Goal: Information Seeking & Learning: Learn about a topic

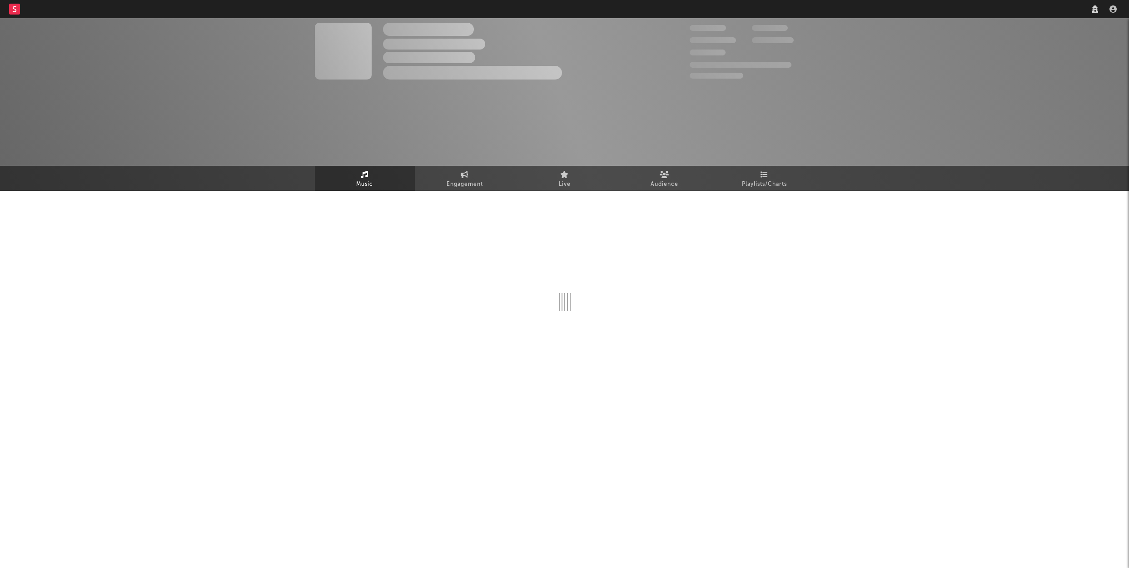
select select "6m"
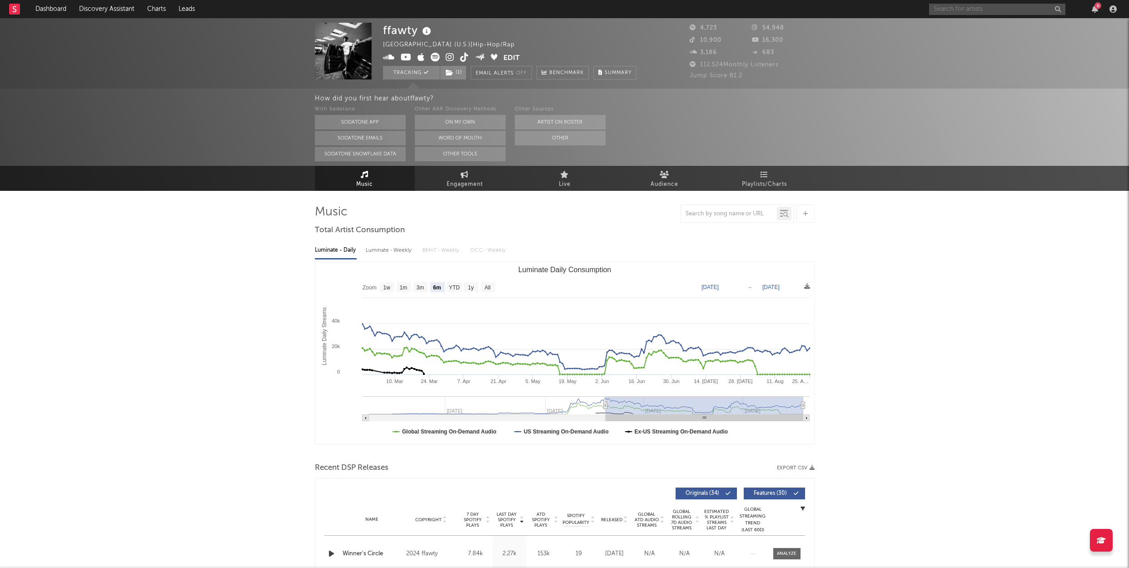
click at [954, 5] on input "text" at bounding box center [997, 9] width 136 height 11
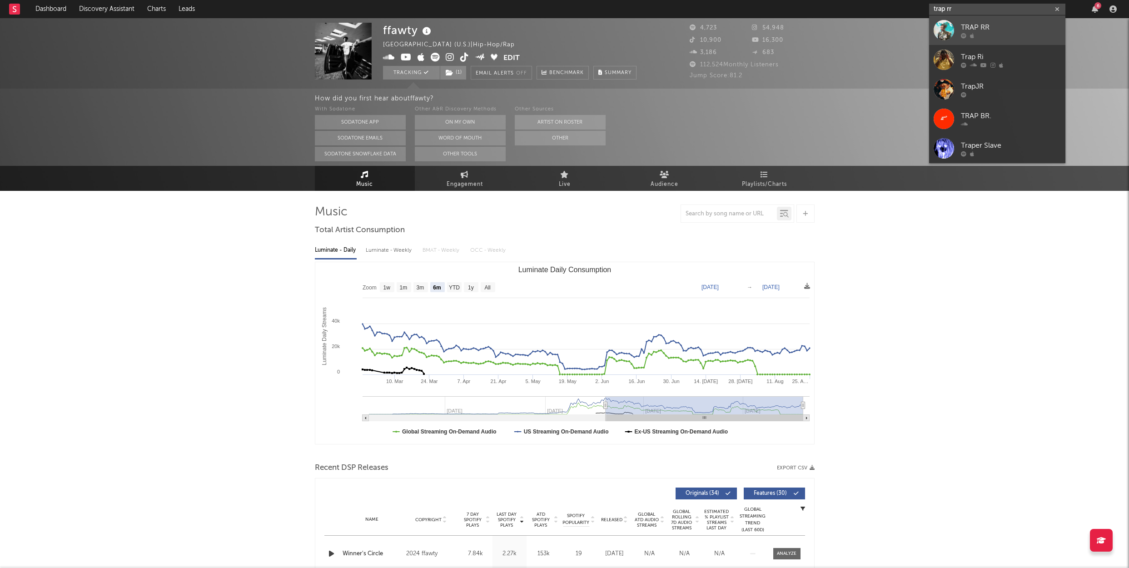
type input "trap rr"
click at [978, 24] on div "TRAP RR" at bounding box center [1011, 27] width 100 height 11
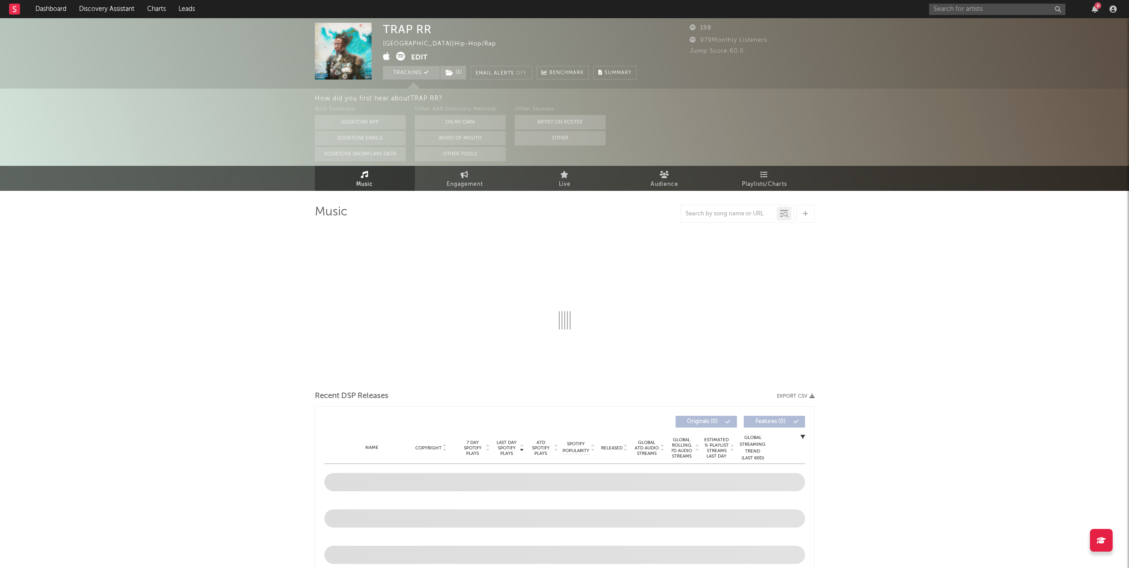
select select "1w"
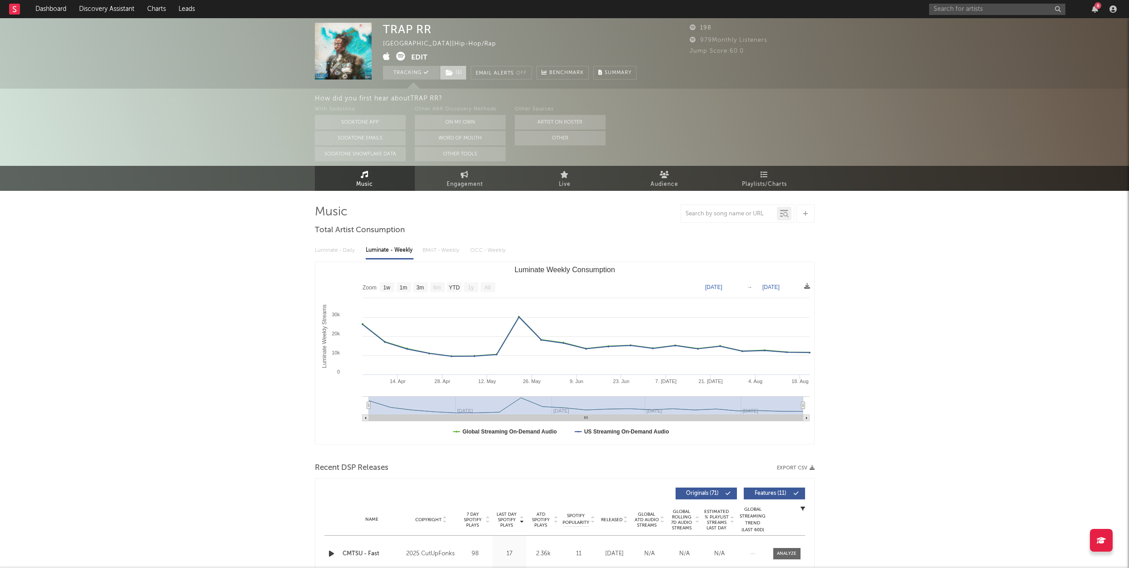
click at [450, 70] on icon at bounding box center [450, 73] width 8 height 6
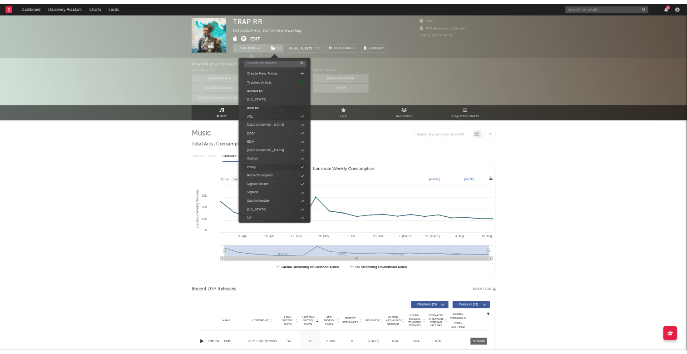
scroll to position [56, 0]
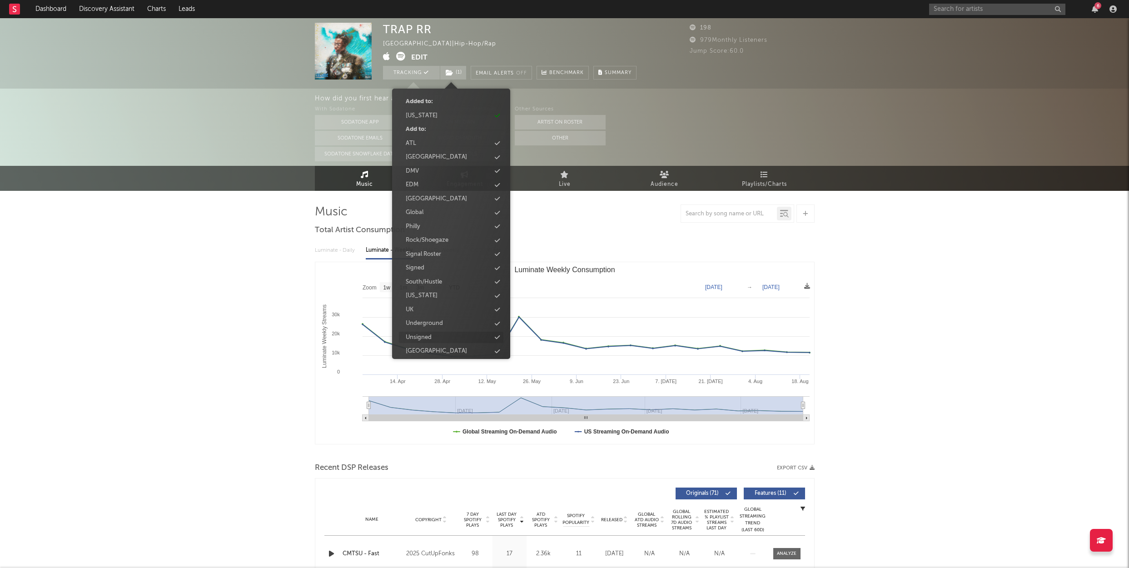
click at [419, 333] on div "Unsigned" at bounding box center [419, 337] width 26 height 9
click at [201, 194] on div "TRAP RR [GEOGRAPHIC_DATA] | Hip-Hop/Rap Edit Tracking ( 2 ) Email Alerts Off Be…" at bounding box center [564, 459] width 1129 height 882
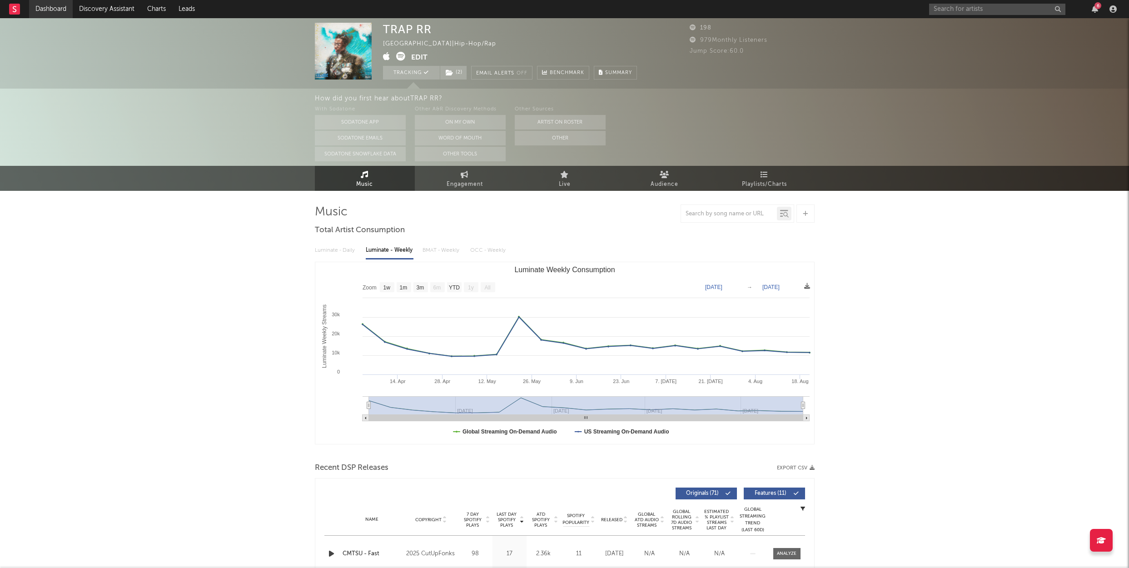
click at [48, 13] on link "Dashboard" at bounding box center [51, 9] width 44 height 18
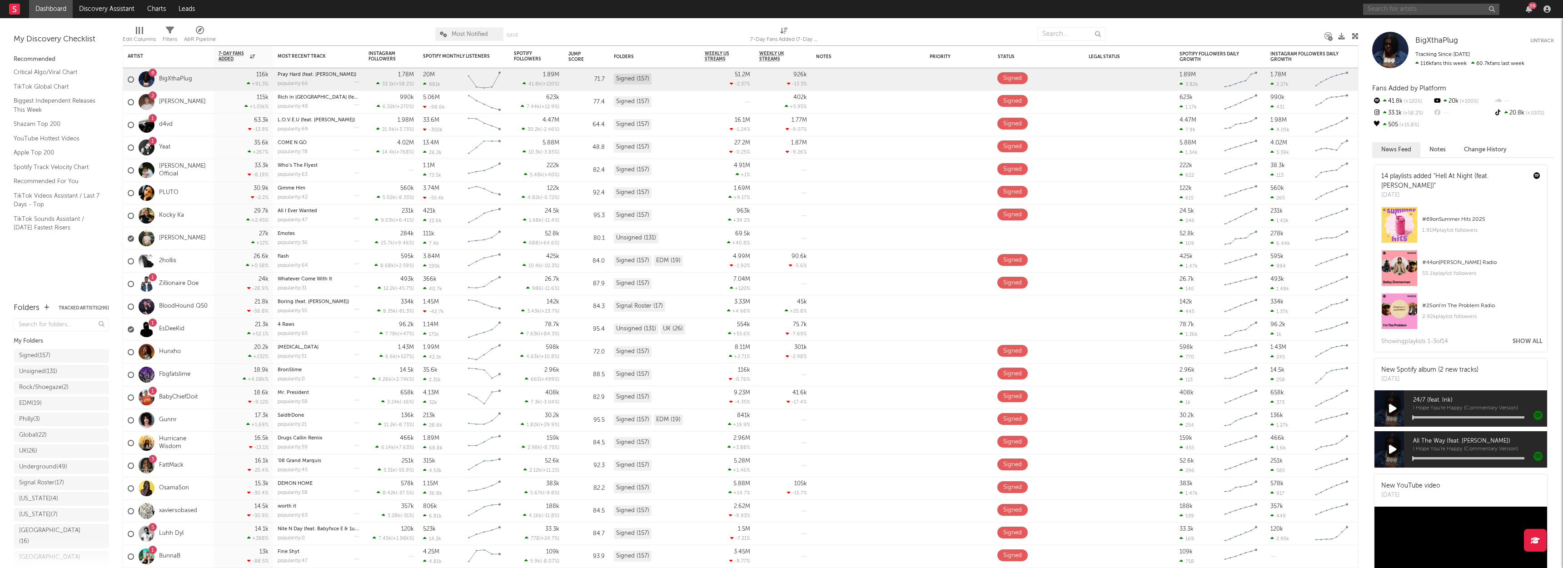
click at [1129, 13] on input "text" at bounding box center [1431, 9] width 136 height 11
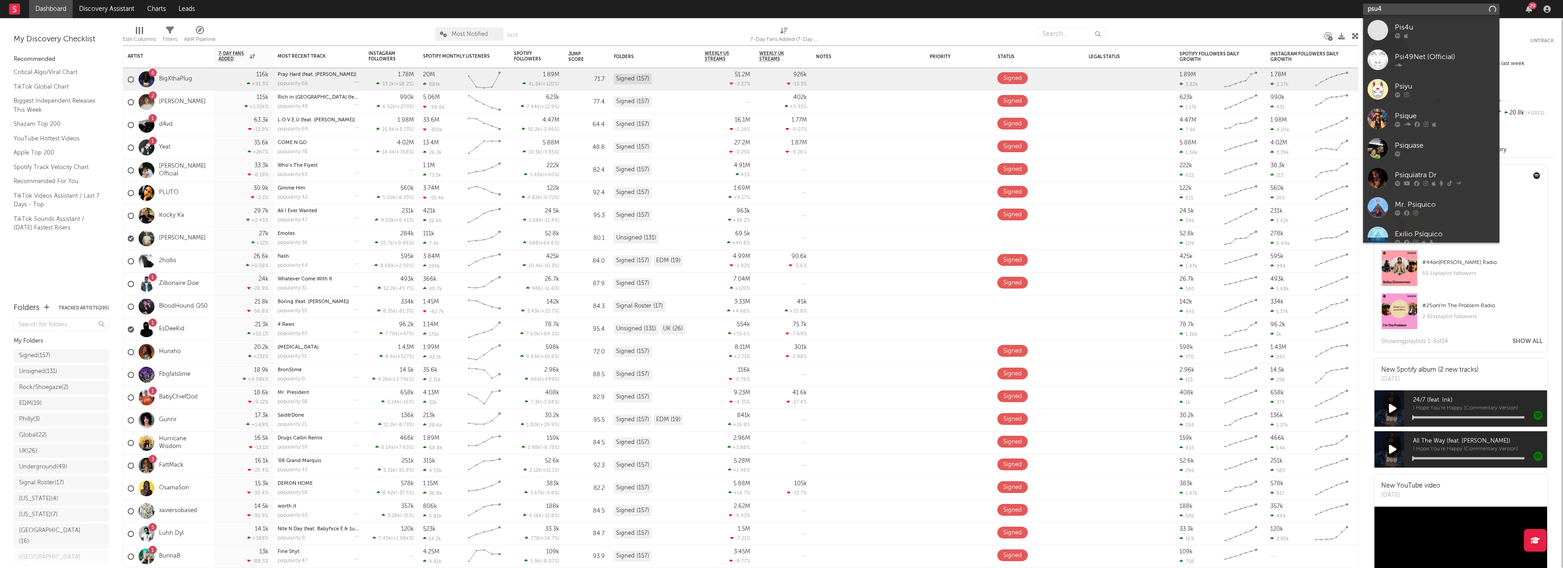
type input "psu4y"
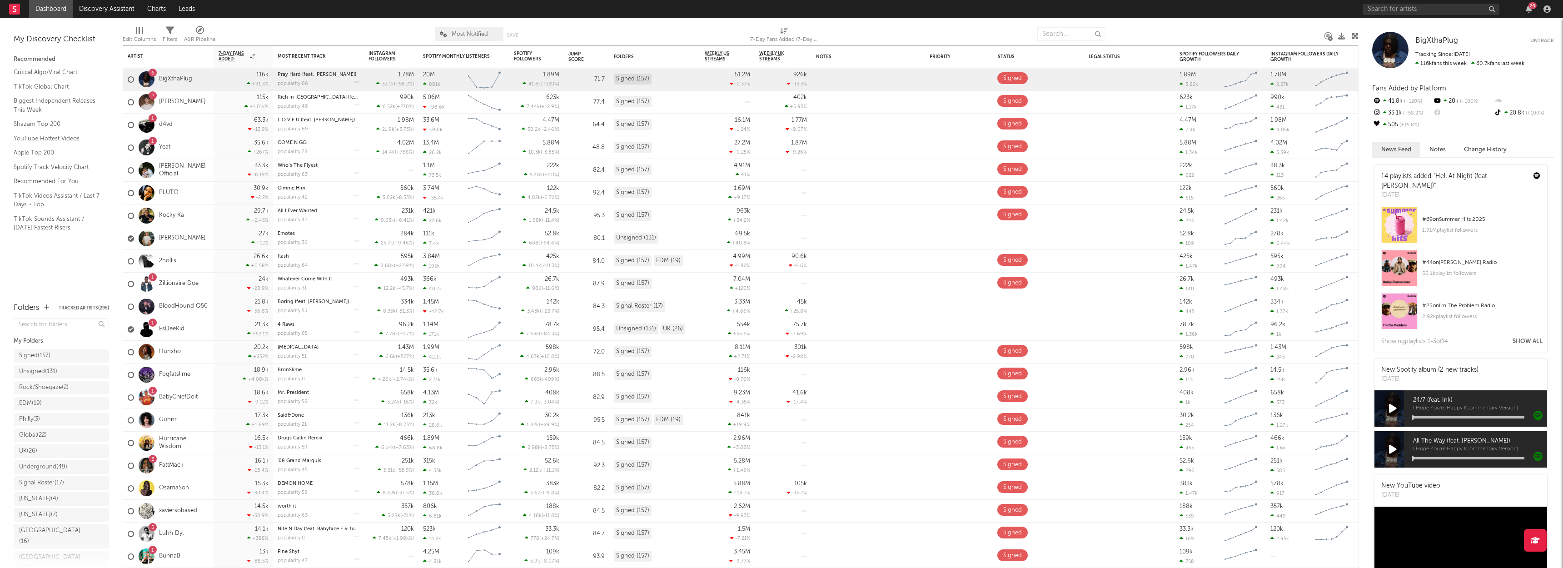
drag, startPoint x: 1283, startPoint y: 27, endPoint x: 1278, endPoint y: 27, distance: 5.0
click at [1129, 27] on div at bounding box center [1215, 34] width 206 height 23
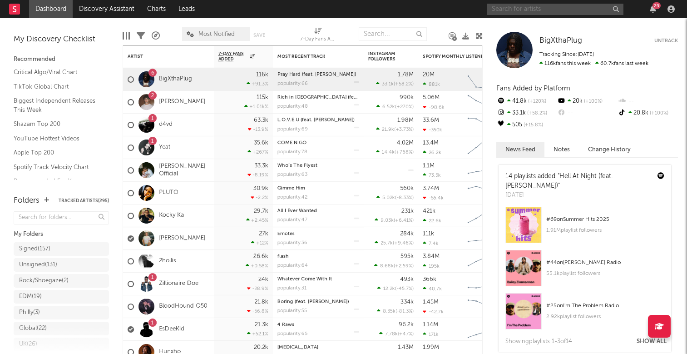
click at [536, 9] on input "text" at bounding box center [555, 9] width 136 height 11
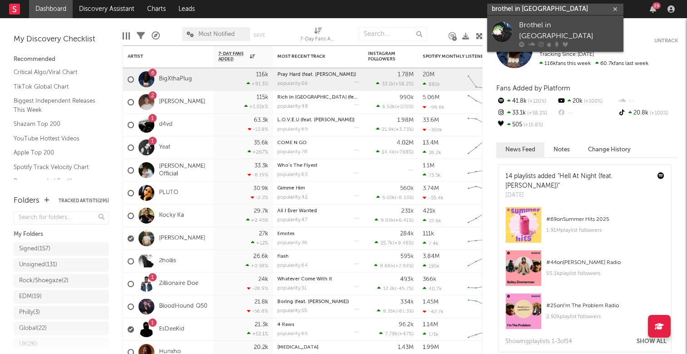
type input "brothel in [GEOGRAPHIC_DATA]"
click at [531, 23] on div "Brothel in [GEOGRAPHIC_DATA]" at bounding box center [569, 31] width 100 height 22
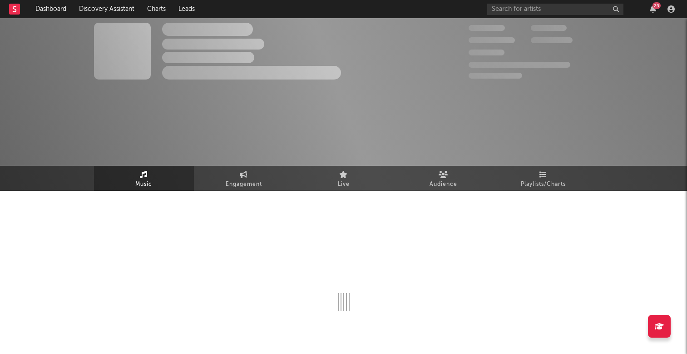
select select "6m"
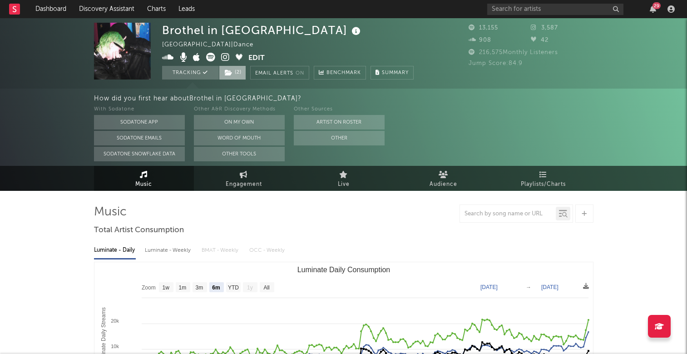
click at [229, 73] on icon at bounding box center [229, 73] width 8 height 6
click at [369, 156] on div "Other Sources Artist on Roster Other" at bounding box center [339, 132] width 91 height 57
click at [189, 72] on button "Tracking" at bounding box center [190, 73] width 57 height 14
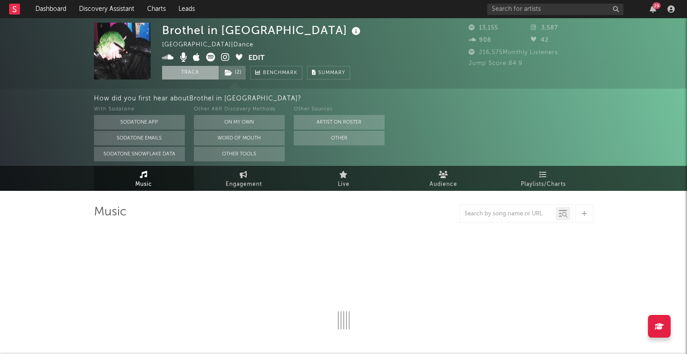
click at [201, 75] on button "Track" at bounding box center [190, 73] width 57 height 14
click at [231, 72] on icon at bounding box center [229, 73] width 8 height 6
select select "6m"
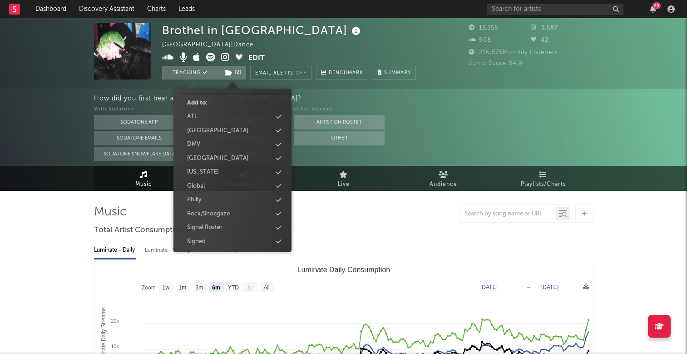
scroll to position [97, 0]
click at [218, 183] on div "Global" at bounding box center [232, 186] width 104 height 12
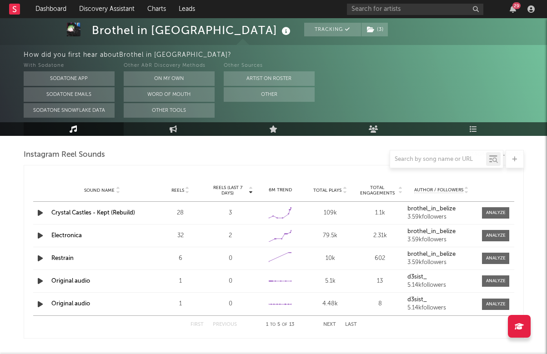
scroll to position [637, 0]
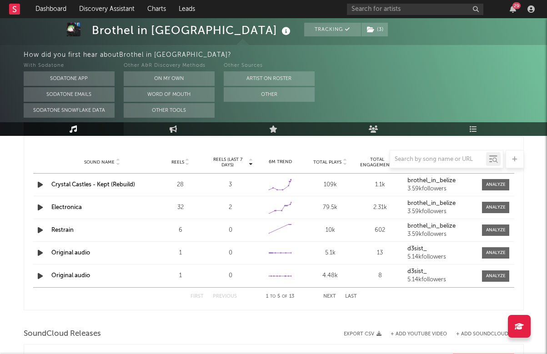
click at [143, 155] on div at bounding box center [274, 159] width 500 height 18
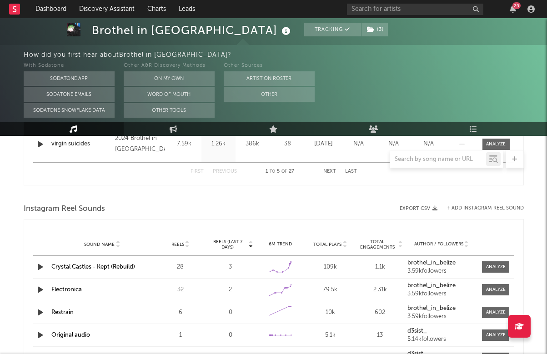
scroll to position [562, 0]
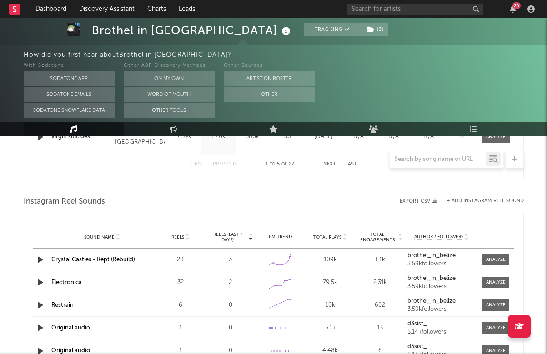
click at [147, 202] on div "Instagram Reel Sounds" at bounding box center [274, 201] width 500 height 15
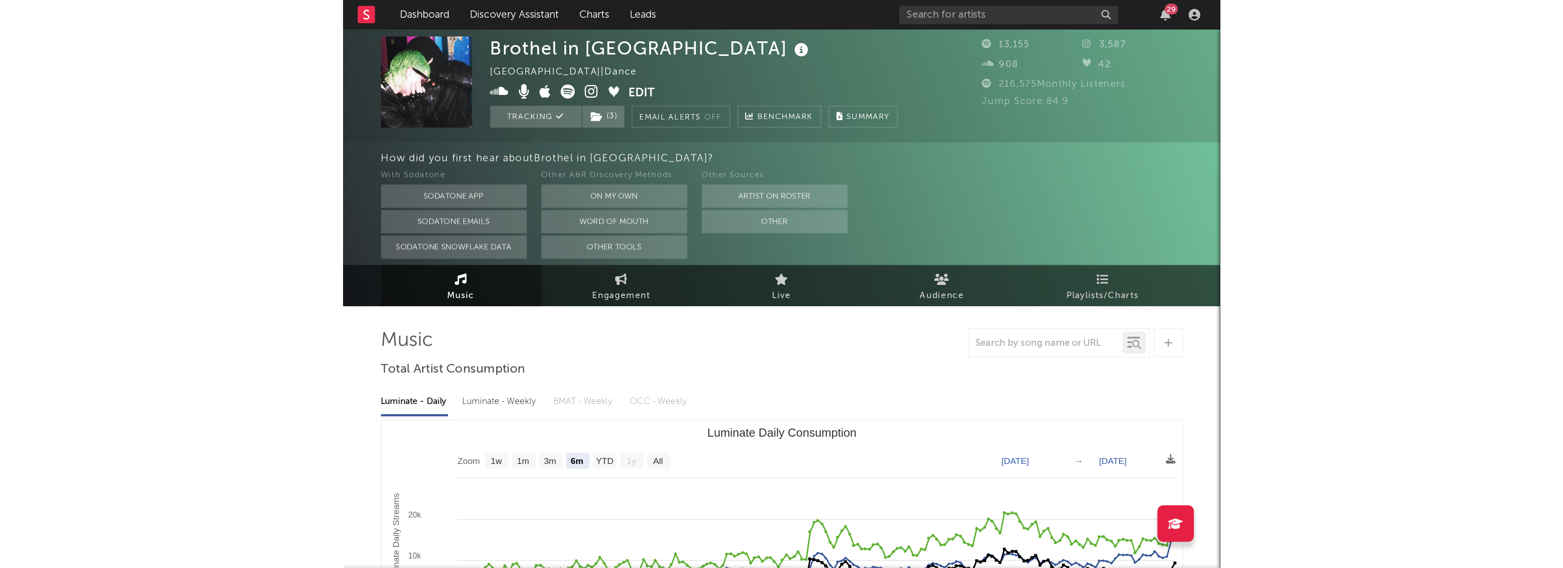
scroll to position [0, 0]
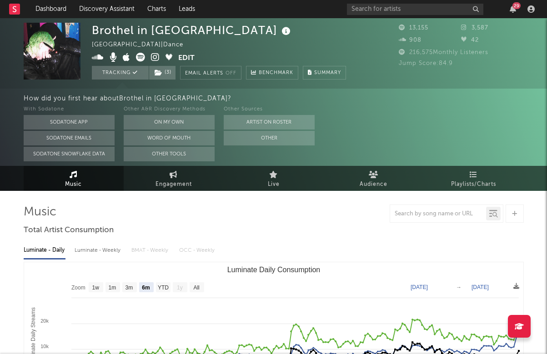
click at [154, 56] on icon at bounding box center [155, 57] width 9 height 9
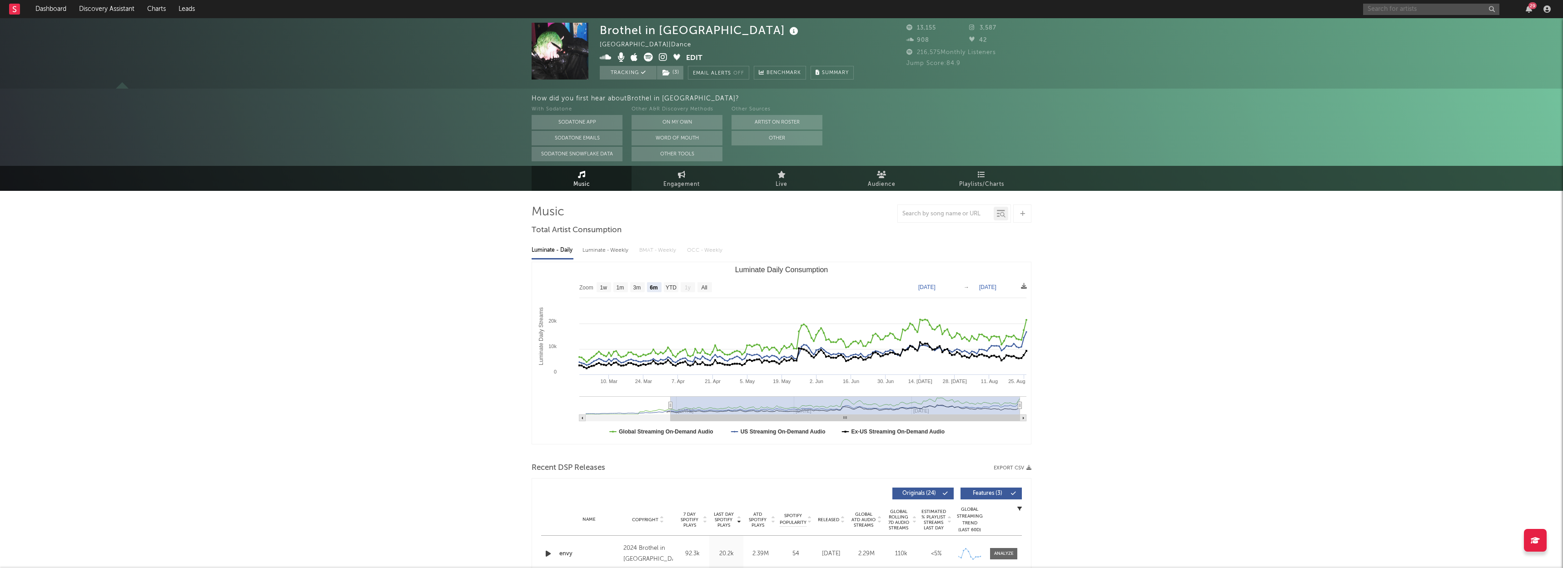
click at [1129, 9] on input "text" at bounding box center [1431, 9] width 136 height 11
type input "fbgfatslime"
click at [1129, 18] on link "Fbgfatslime" at bounding box center [1431, 30] width 136 height 30
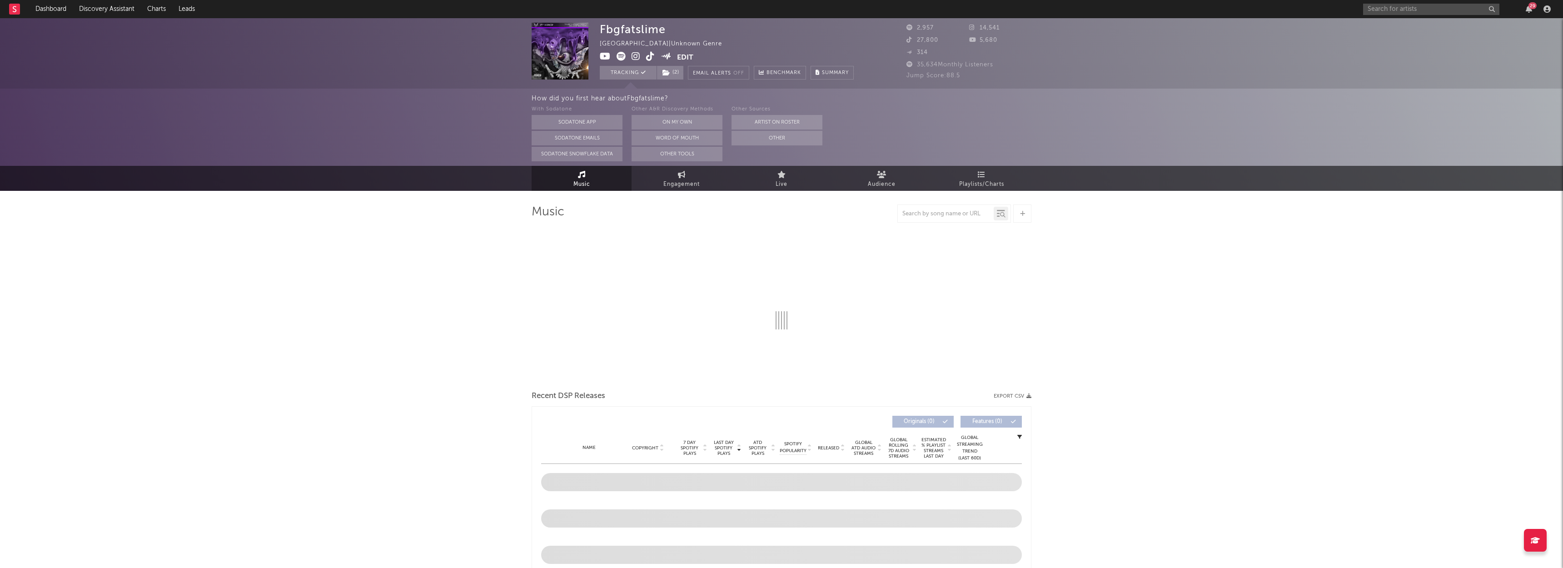
select select "6m"
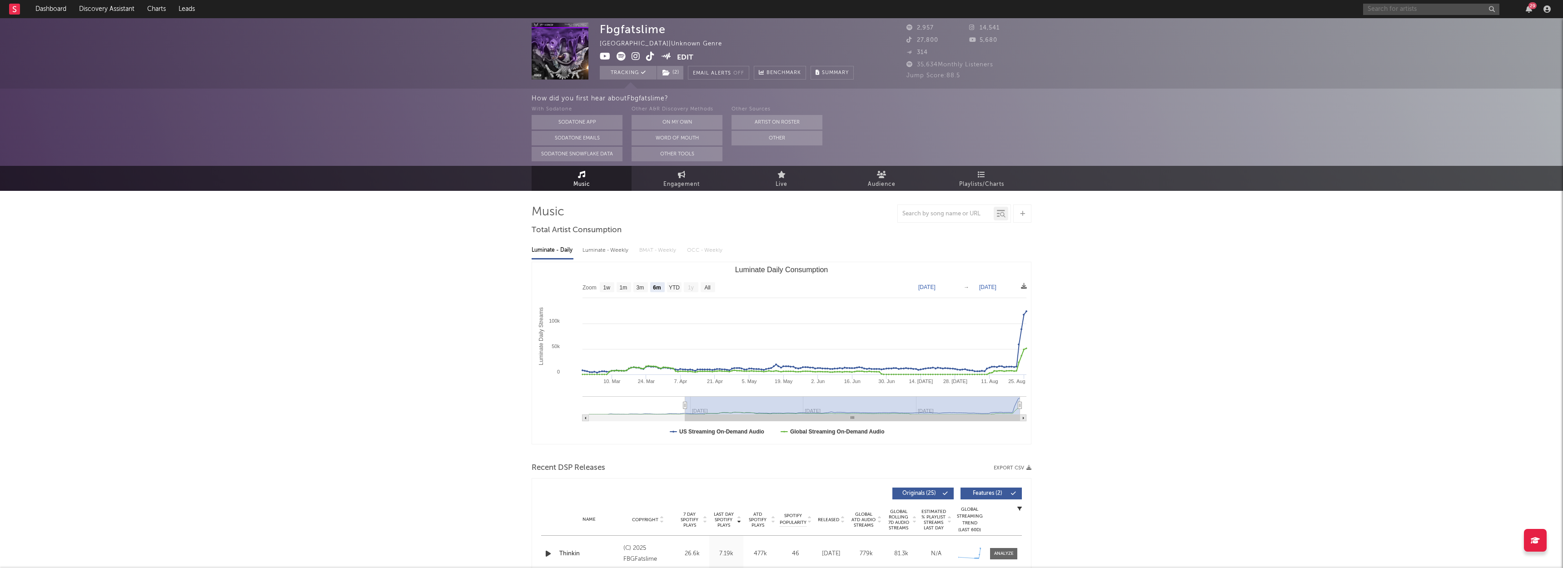
click at [1129, 6] on input "text" at bounding box center [1431, 9] width 136 height 11
type input "boolymon"
click at [1129, 28] on div "boolymon" at bounding box center [1445, 27] width 100 height 11
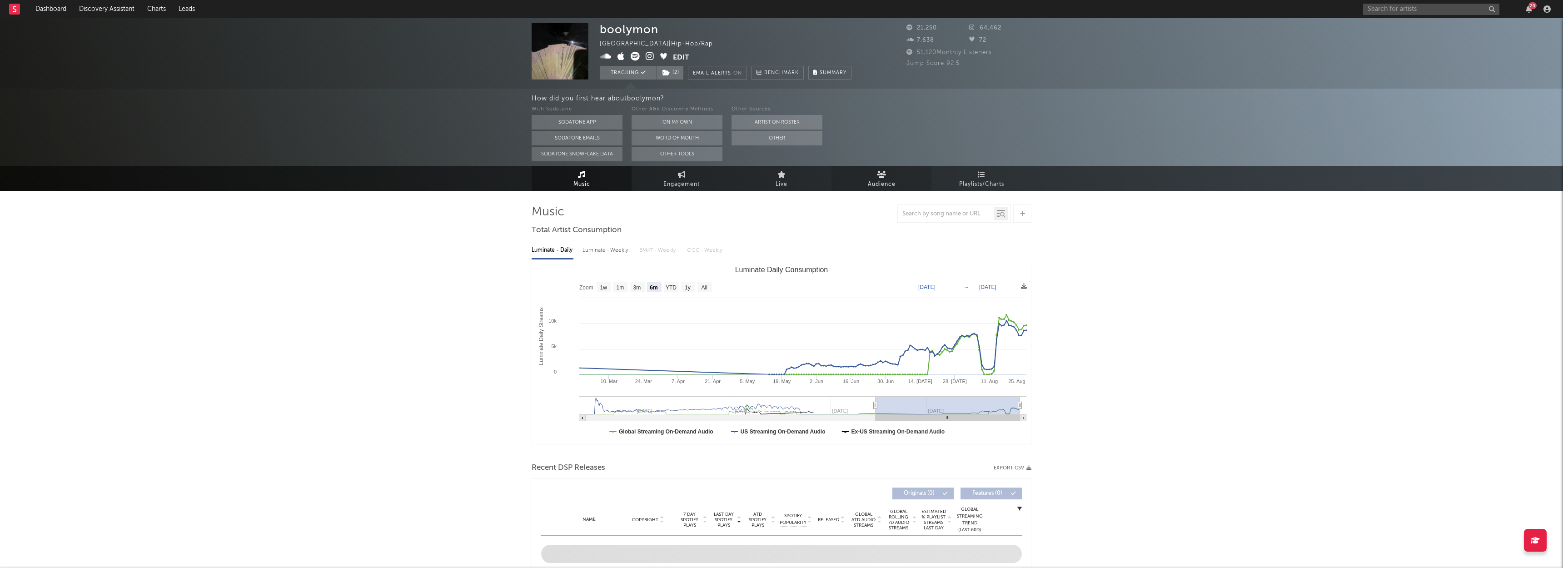
click at [905, 174] on link "Audience" at bounding box center [881, 178] width 100 height 25
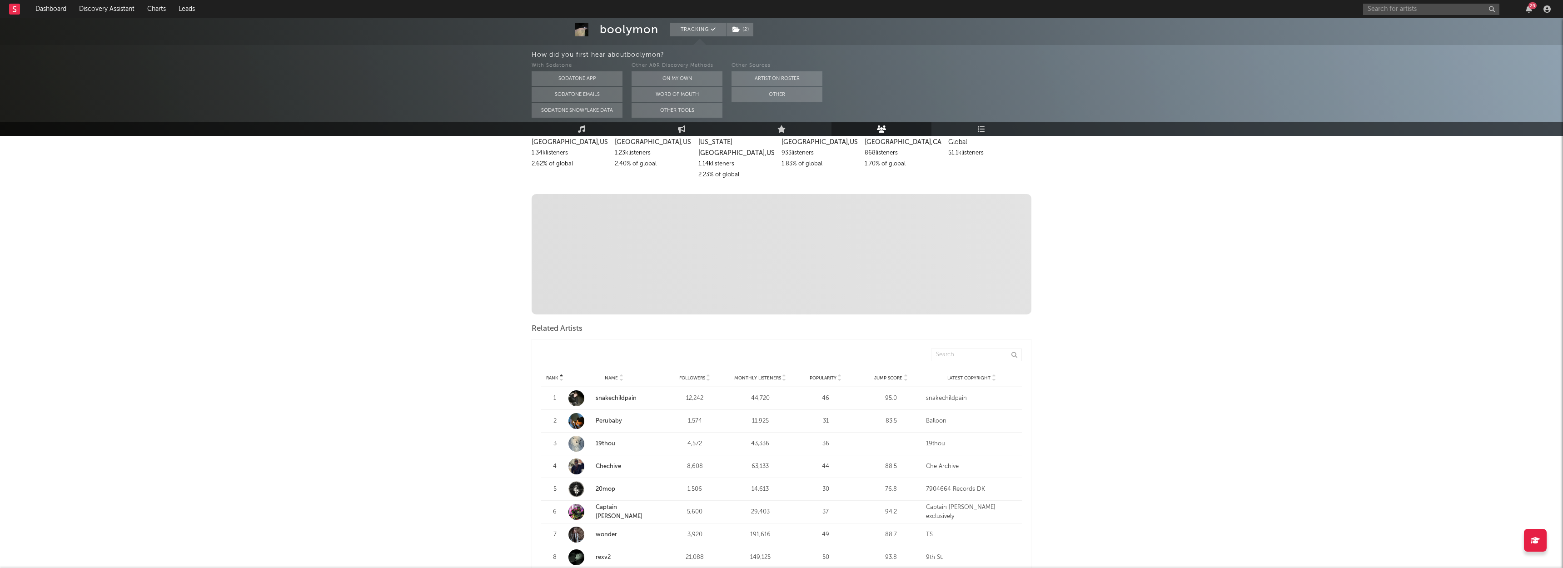
scroll to position [51, 0]
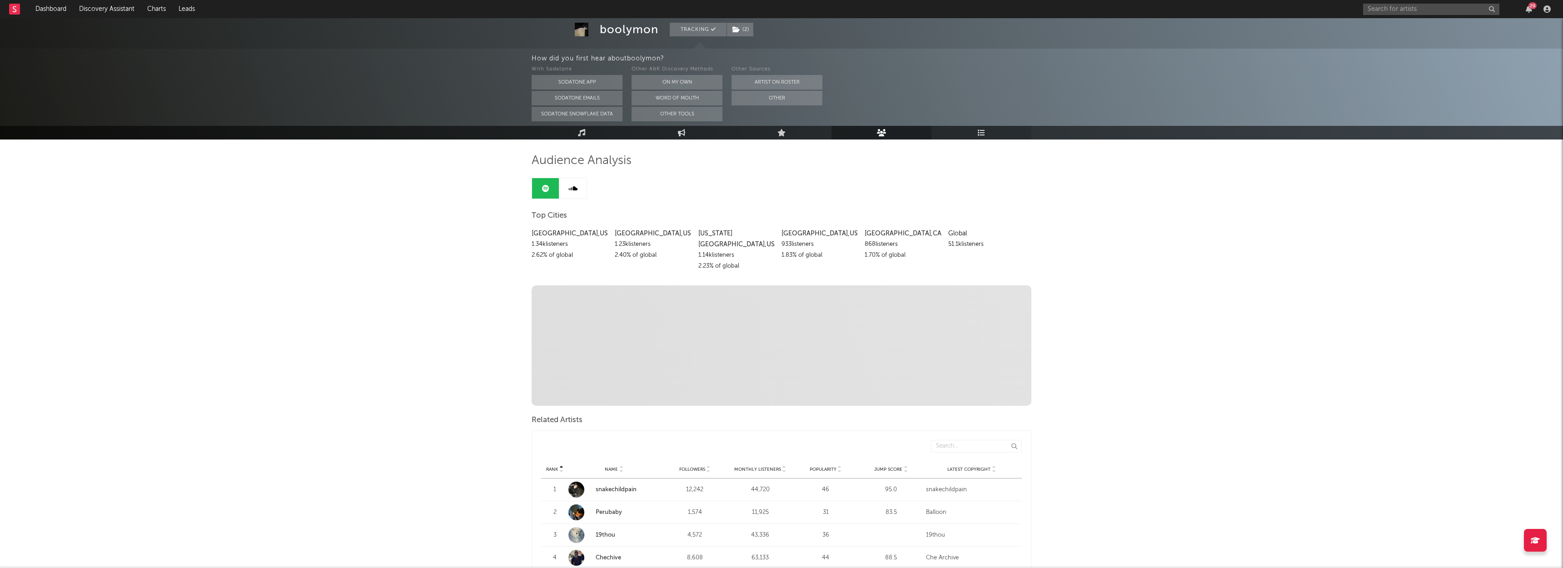
click at [975, 133] on link "Playlists/Charts" at bounding box center [981, 133] width 100 height 14
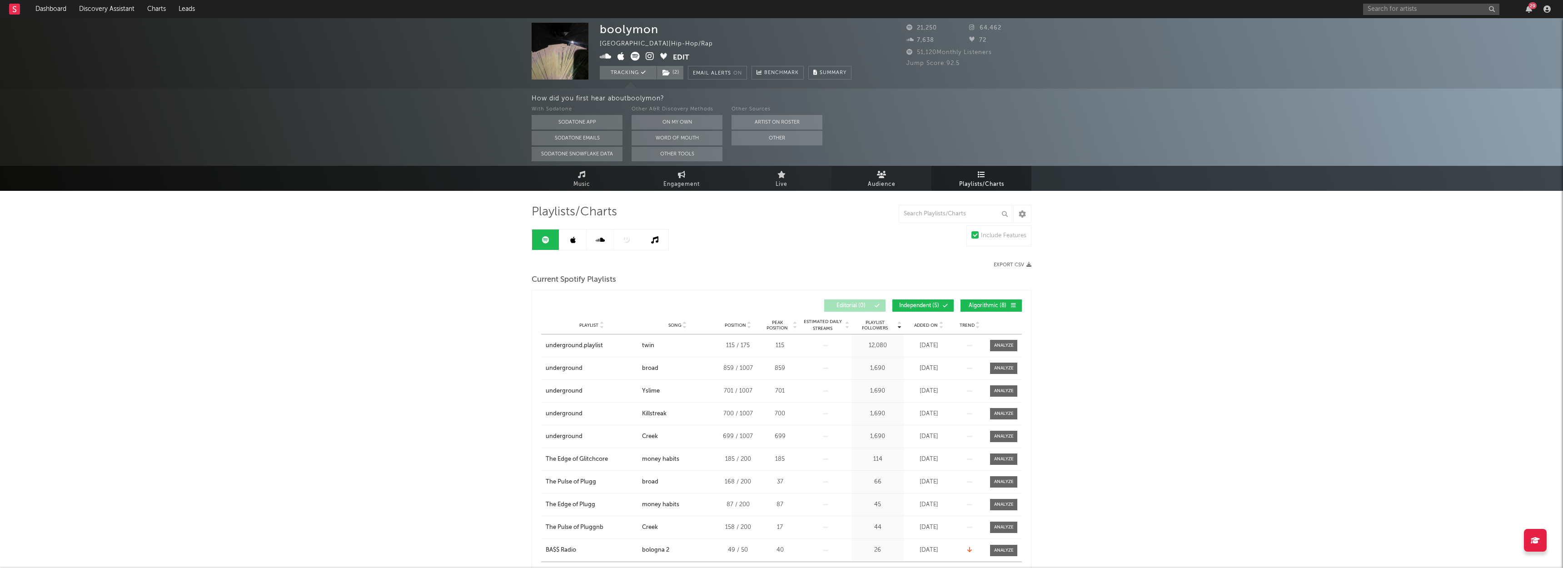
click at [889, 178] on link "Audience" at bounding box center [881, 178] width 100 height 25
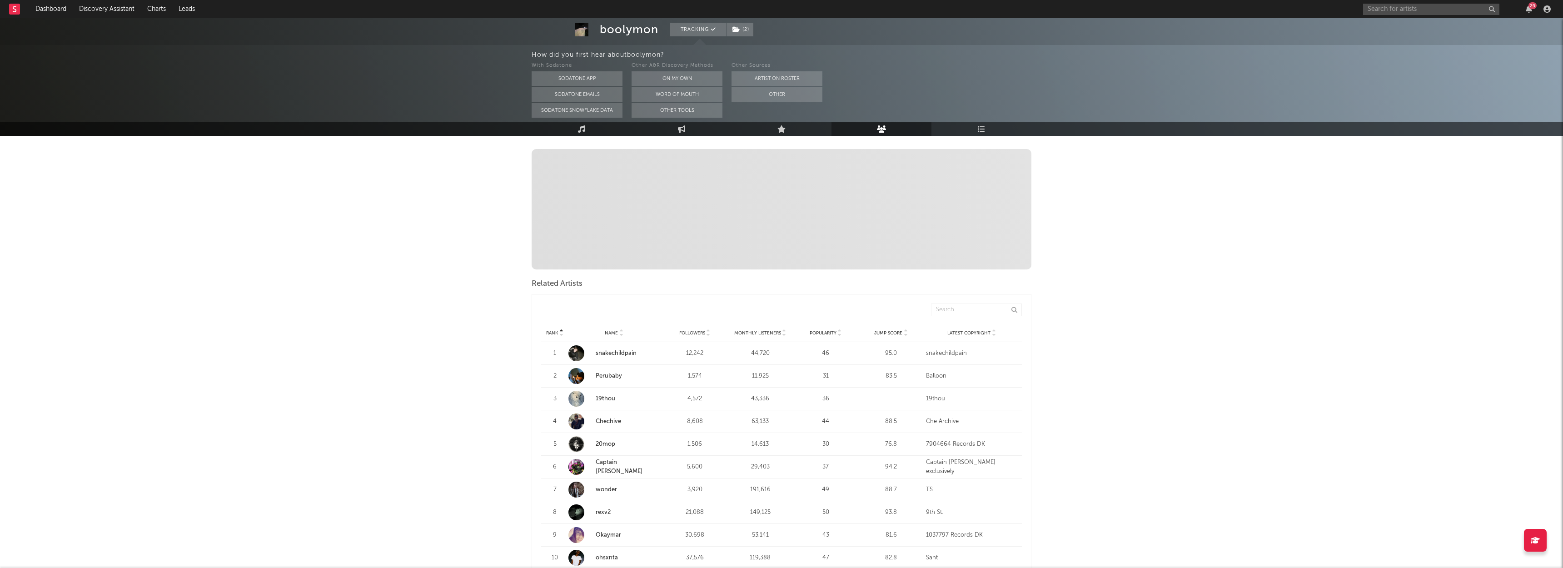
scroll to position [258, 0]
